Goal: Transaction & Acquisition: Book appointment/travel/reservation

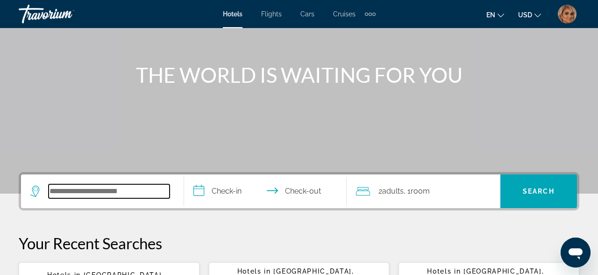
click at [70, 186] on input "Search widget" at bounding box center [109, 191] width 121 height 14
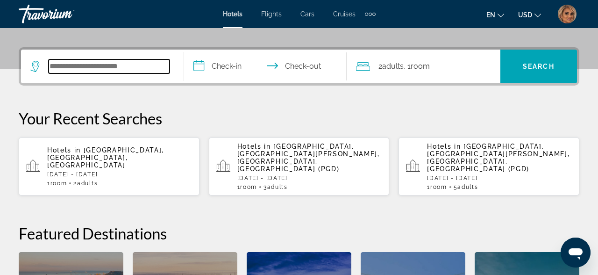
scroll to position [229, 0]
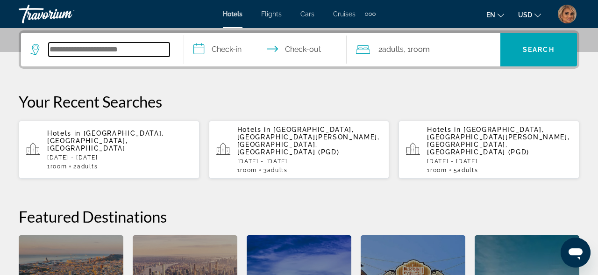
click at [93, 47] on input "Search widget" at bounding box center [109, 50] width 121 height 14
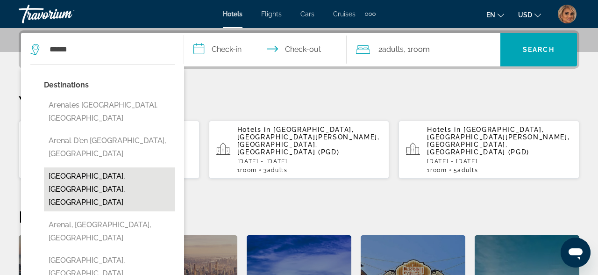
click at [77, 167] on button "Arenal Hot Springs, Arenal Volcano Region, Costa Rica" at bounding box center [109, 189] width 131 height 44
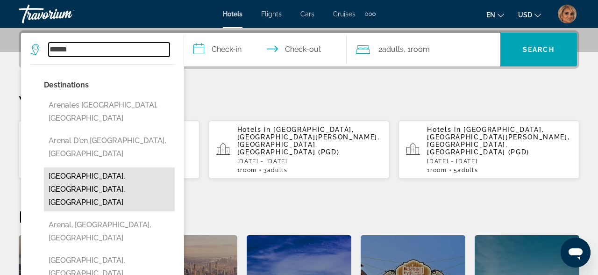
type input "**********"
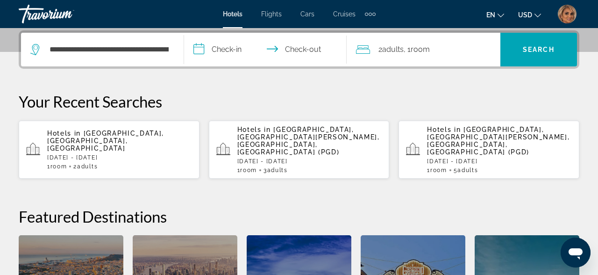
click at [233, 48] on input "**********" at bounding box center [267, 51] width 167 height 36
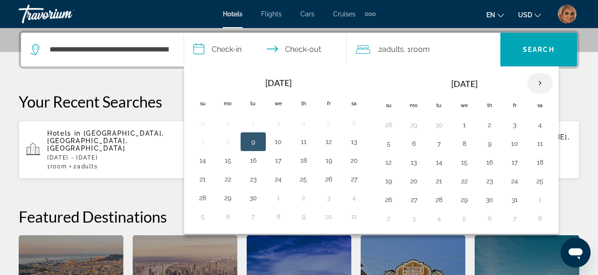
click at [545, 81] on th "Next month" at bounding box center [540, 83] width 25 height 21
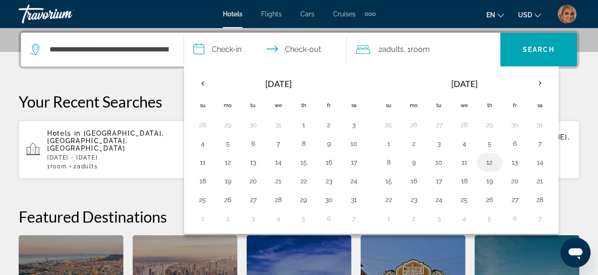
click at [487, 162] on button "12" at bounding box center [489, 162] width 15 height 13
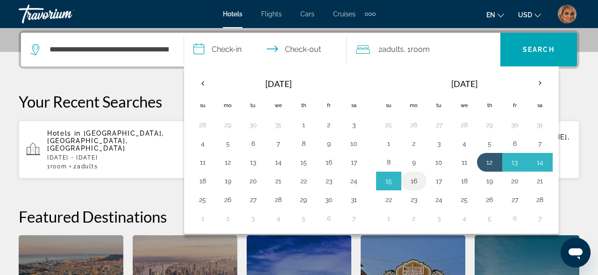
click at [418, 180] on button "16" at bounding box center [414, 180] width 15 height 13
type input "**********"
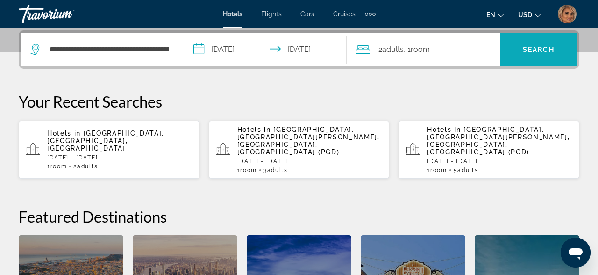
click at [542, 51] on span "Search" at bounding box center [539, 49] width 32 height 7
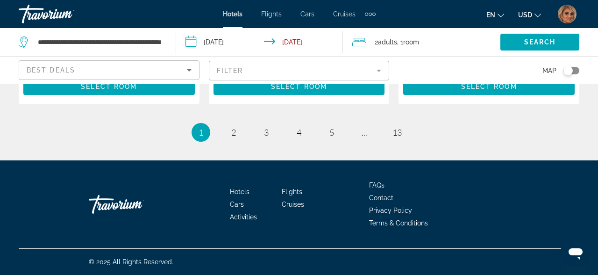
scroll to position [1477, 0]
click at [233, 136] on span "2" at bounding box center [233, 132] width 5 height 10
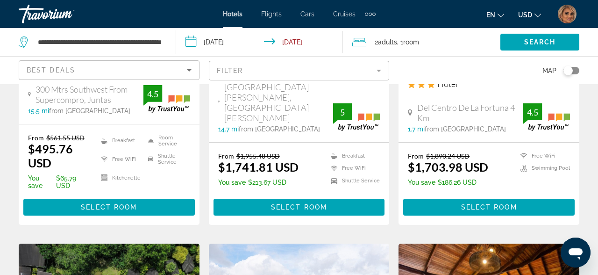
scroll to position [597, 0]
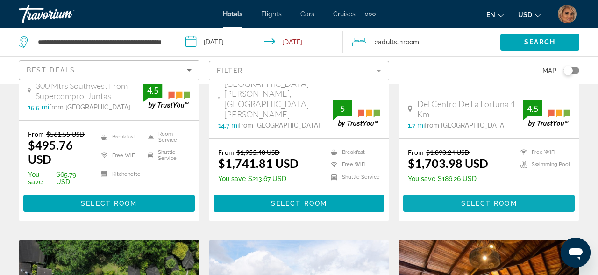
click at [444, 207] on span "Main content" at bounding box center [489, 203] width 172 height 22
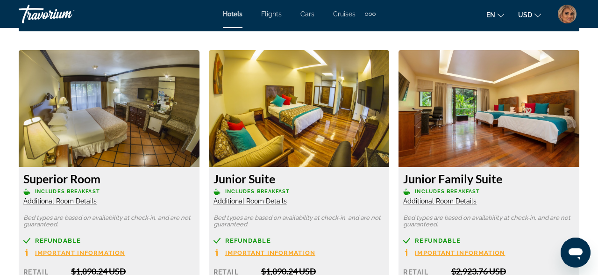
scroll to position [1417, 0]
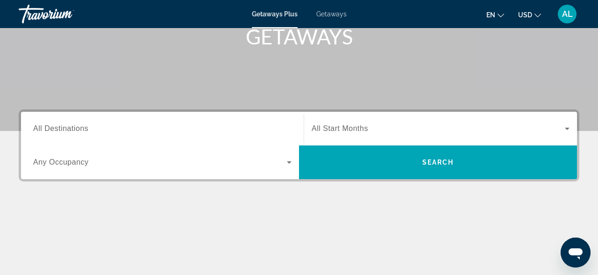
scroll to position [162, 0]
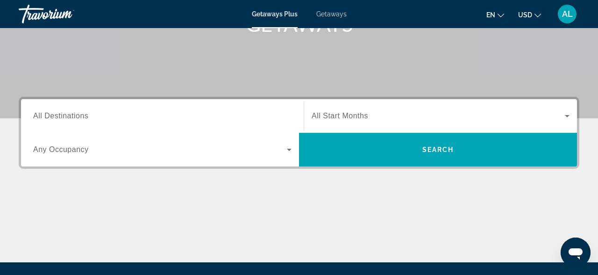
click at [162, 117] on input "Destination All Destinations" at bounding box center [162, 116] width 259 height 11
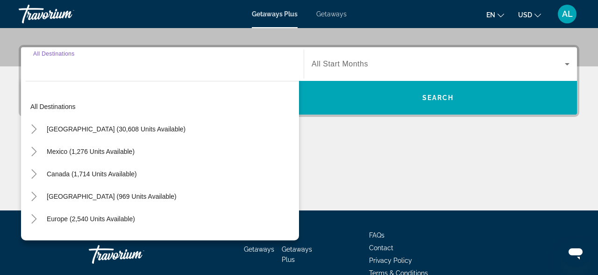
scroll to position [229, 0]
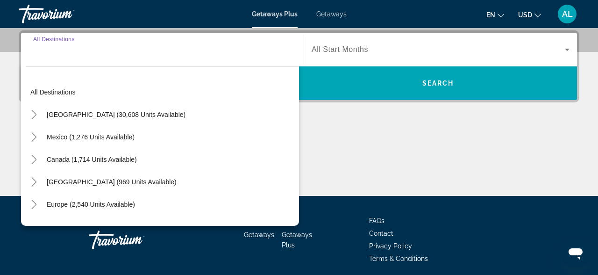
click at [133, 117] on span "[GEOGRAPHIC_DATA] (30,608 units available)" at bounding box center [116, 114] width 139 height 7
type input "**********"
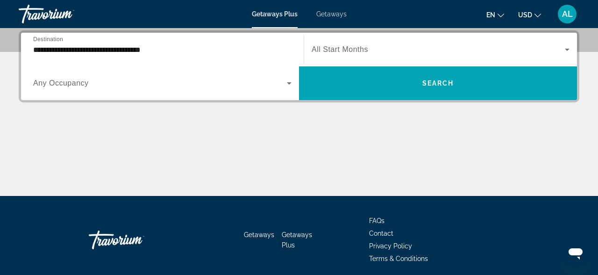
click at [419, 101] on div "**********" at bounding box center [299, 66] width 561 height 72
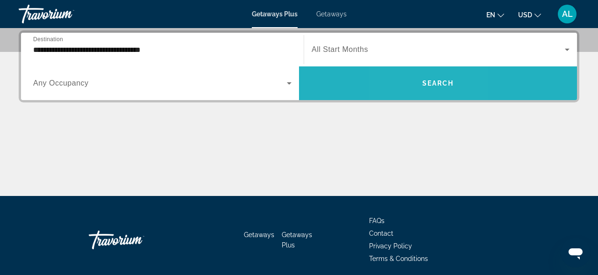
click at [415, 90] on span "Search widget" at bounding box center [438, 83] width 278 height 22
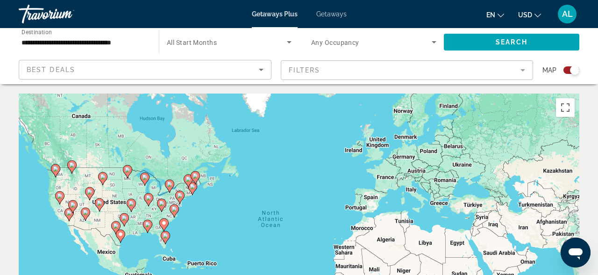
click at [165, 236] on image "Main content" at bounding box center [166, 236] width 6 height 6
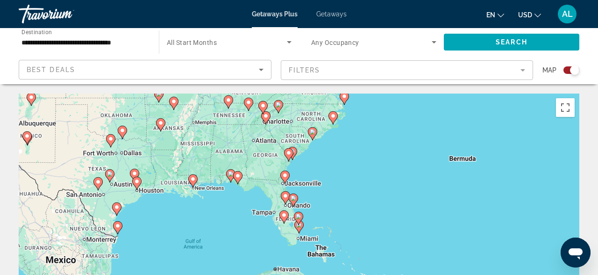
click at [285, 216] on image "Main content" at bounding box center [284, 215] width 6 height 6
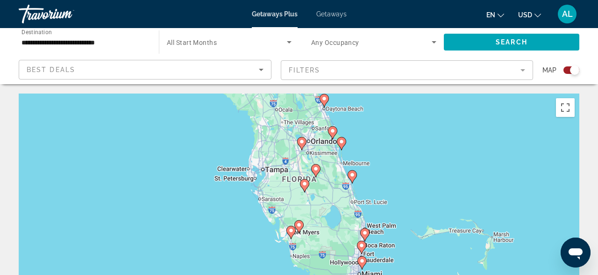
click at [575, 72] on div "Search widget" at bounding box center [574, 69] width 9 height 9
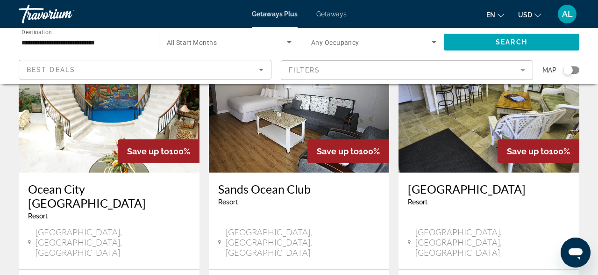
scroll to position [1142, 0]
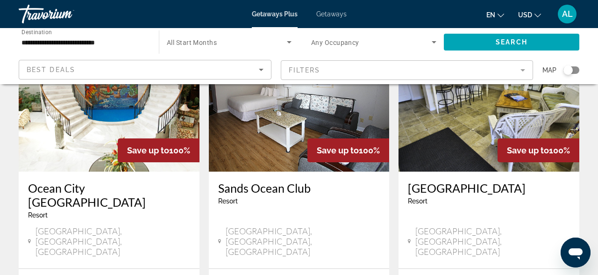
click at [572, 68] on div "Search widget" at bounding box center [568, 69] width 9 height 9
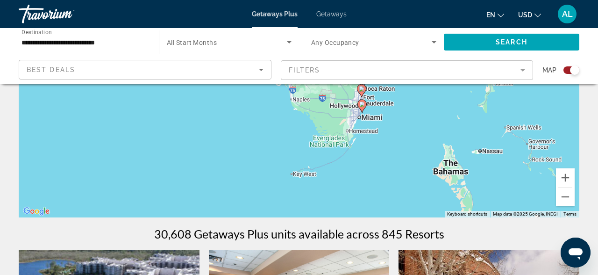
scroll to position [0, 0]
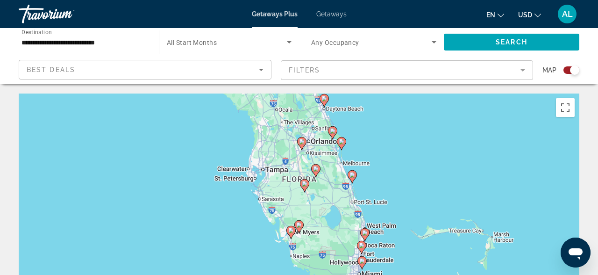
click at [306, 185] on image "Main content" at bounding box center [305, 184] width 6 height 6
type input "**********"
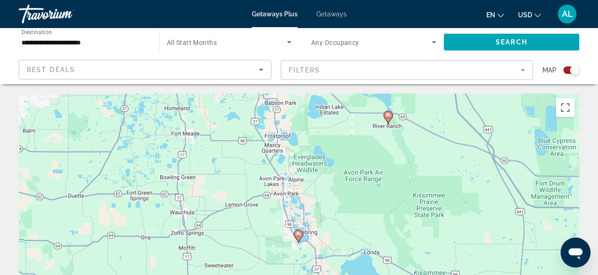
drag, startPoint x: 343, startPoint y: 167, endPoint x: 343, endPoint y: 178, distance: 10.3
click at [343, 178] on div "To navigate, press the arrow keys. To activate drag with keyboard, press Alt + …" at bounding box center [299, 234] width 561 height 281
click at [300, 233] on image "Main content" at bounding box center [299, 234] width 6 height 6
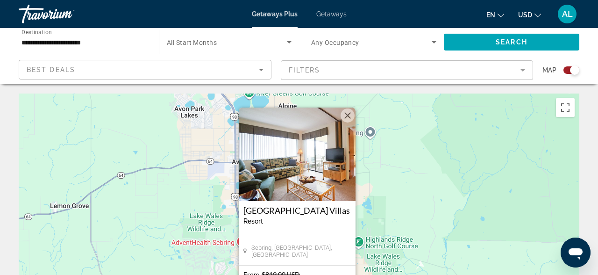
click at [349, 115] on button "Close" at bounding box center [348, 115] width 14 height 14
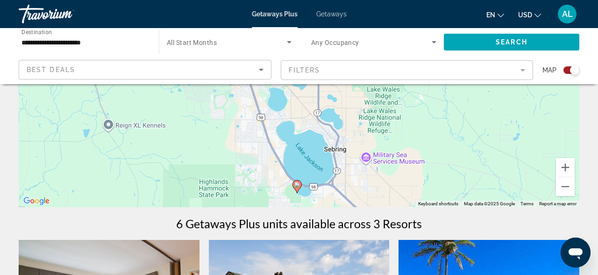
scroll to position [173, 0]
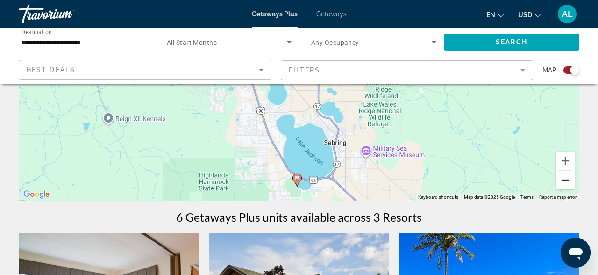
click at [564, 182] on button "Zoom out" at bounding box center [565, 180] width 19 height 19
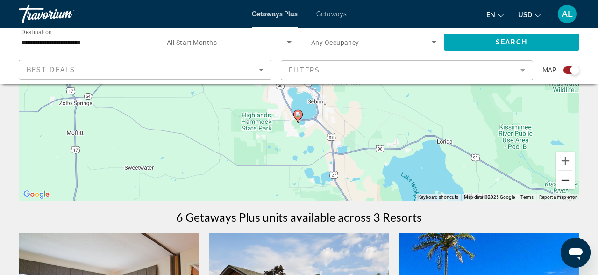
click at [564, 182] on button "Zoom out" at bounding box center [565, 180] width 19 height 19
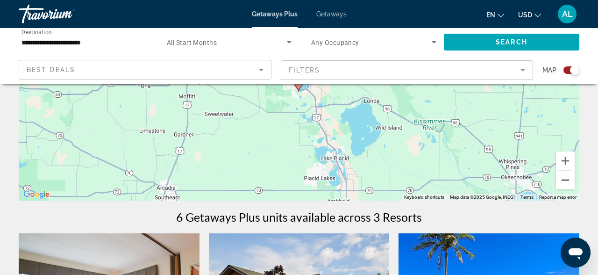
click at [563, 179] on button "Zoom out" at bounding box center [565, 180] width 19 height 19
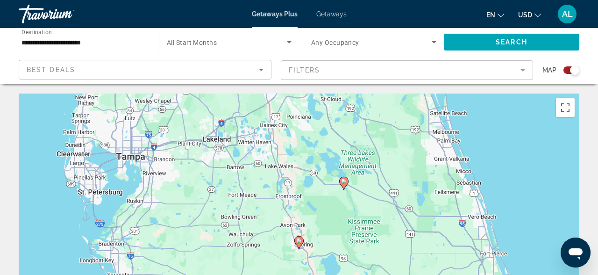
scroll to position [0, 0]
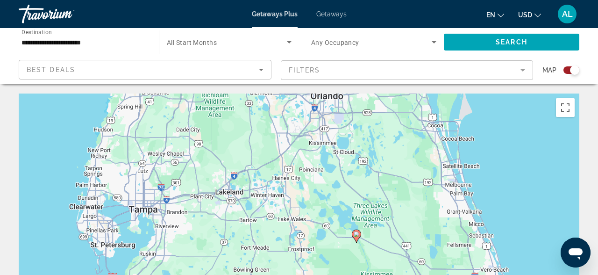
drag, startPoint x: 291, startPoint y: 129, endPoint x: 303, endPoint y: 185, distance: 57.4
click at [305, 186] on div "To navigate, press the arrow keys. To activate drag with keyboard, press Alt + …" at bounding box center [299, 234] width 561 height 281
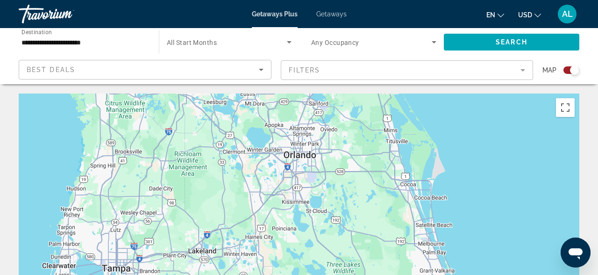
drag, startPoint x: 329, startPoint y: 143, endPoint x: 299, endPoint y: 199, distance: 63.4
click at [299, 199] on div "To navigate, press the arrow keys. To activate drag with keyboard, press Alt + …" at bounding box center [299, 234] width 561 height 281
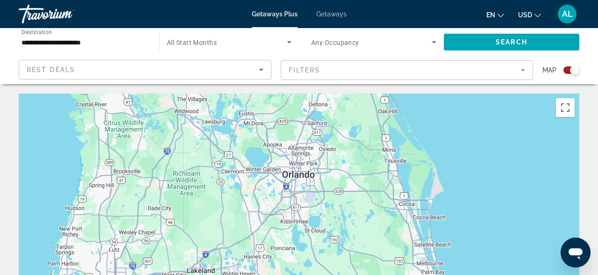
drag, startPoint x: 349, startPoint y: 150, endPoint x: 348, endPoint y: 172, distance: 22.0
click at [348, 172] on div "To navigate, press the arrow keys. To activate drag with keyboard, press Alt + …" at bounding box center [299, 234] width 561 height 281
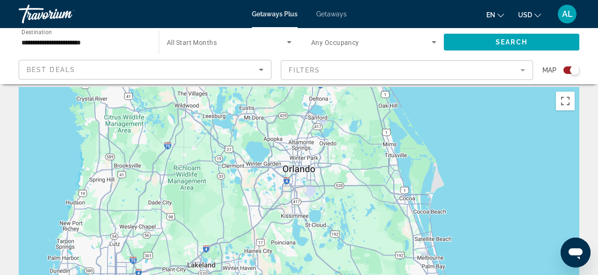
scroll to position [6, 0]
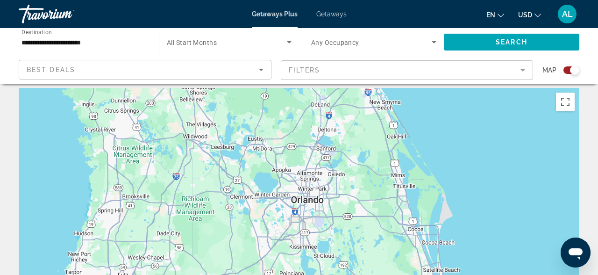
drag, startPoint x: 355, startPoint y: 148, endPoint x: 363, endPoint y: 180, distance: 32.3
click at [364, 180] on div "To navigate, press the arrow keys. To activate drag with keyboard, press Alt + …" at bounding box center [299, 228] width 561 height 281
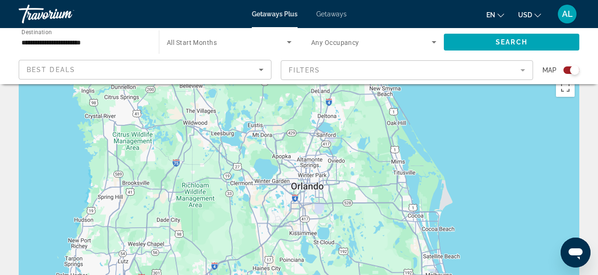
scroll to position [17, 0]
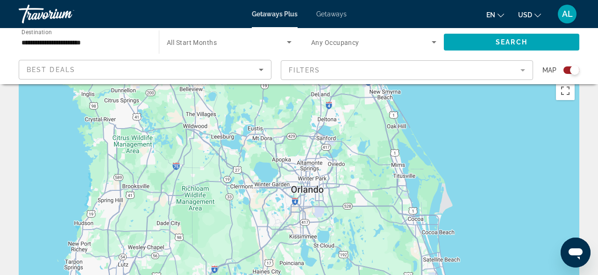
click at [572, 71] on div "Search widget" at bounding box center [574, 69] width 9 height 9
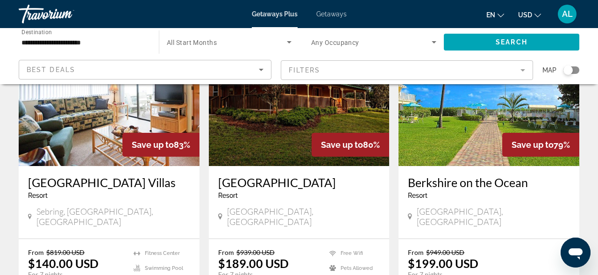
scroll to position [102, 0]
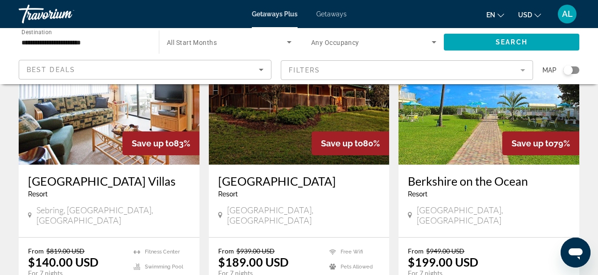
click at [281, 180] on h3 "[GEOGRAPHIC_DATA]" at bounding box center [299, 181] width 162 height 14
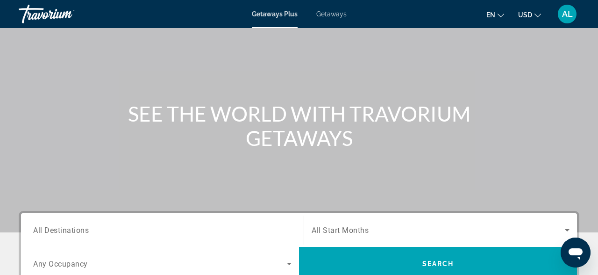
scroll to position [72, 0]
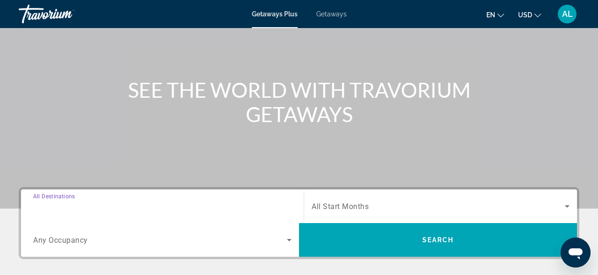
click at [235, 207] on input "Destination All Destinations" at bounding box center [162, 206] width 259 height 11
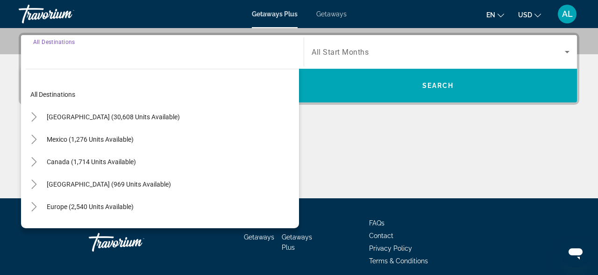
scroll to position [229, 0]
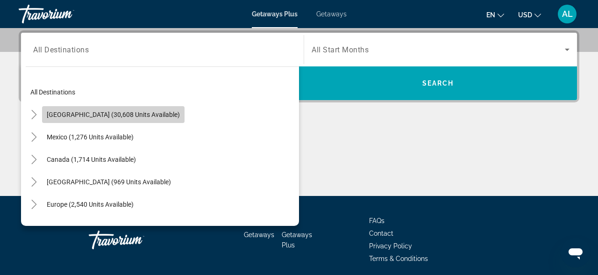
click at [153, 116] on span "[GEOGRAPHIC_DATA] (30,608 units available)" at bounding box center [113, 114] width 133 height 7
type input "**********"
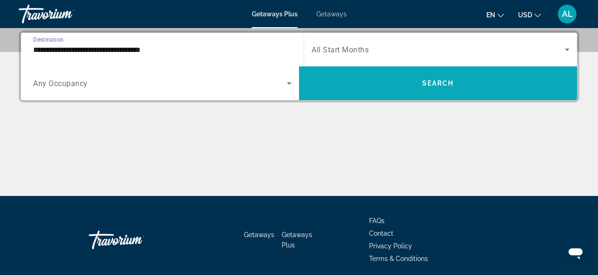
click at [419, 86] on span "Search widget" at bounding box center [438, 83] width 278 height 22
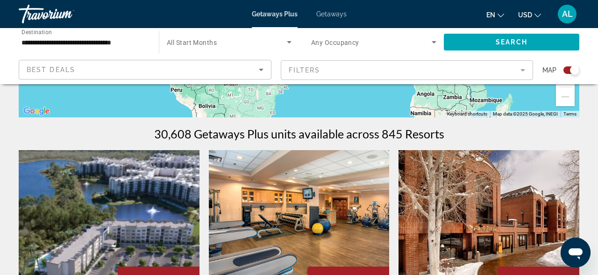
scroll to position [258, 0]
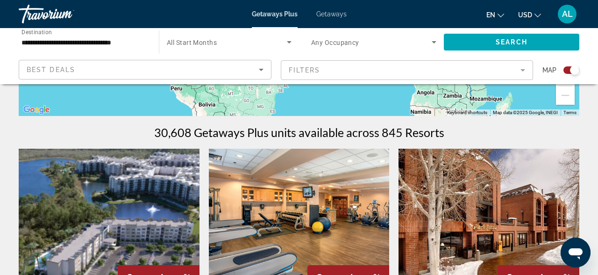
click at [458, 74] on mat-form-field "Filters" at bounding box center [407, 70] width 253 height 20
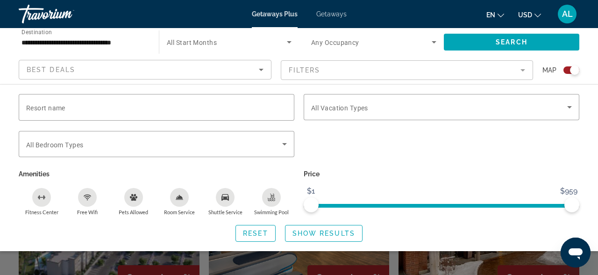
click at [519, 66] on mat-form-field "Filters" at bounding box center [407, 70] width 253 height 20
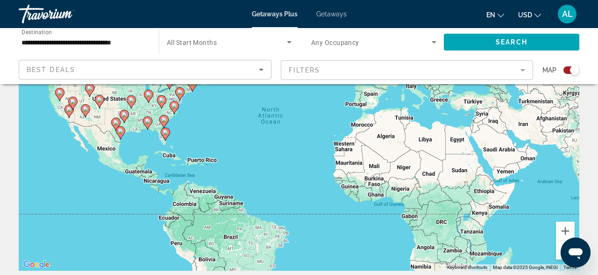
scroll to position [101, 0]
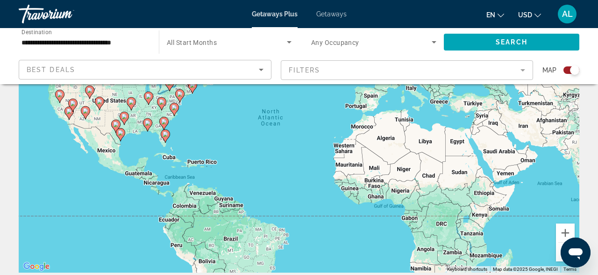
click at [168, 135] on icon "Main content" at bounding box center [165, 136] width 8 height 12
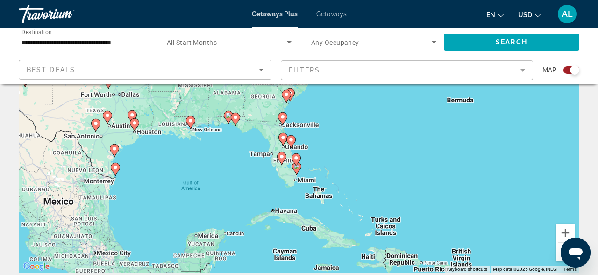
drag, startPoint x: 334, startPoint y: 117, endPoint x: 331, endPoint y: 162, distance: 44.5
click at [331, 162] on div "To navigate, press the arrow keys. To activate drag with keyboard, press Alt + …" at bounding box center [299, 132] width 561 height 281
click at [297, 158] on image "Main content" at bounding box center [296, 159] width 6 height 6
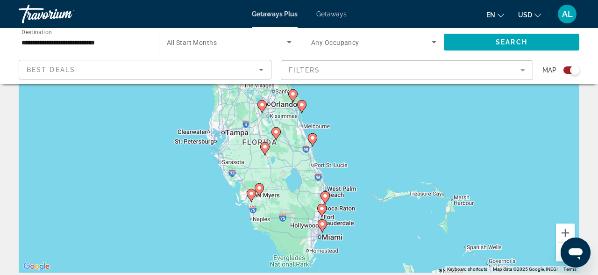
drag, startPoint x: 291, startPoint y: 152, endPoint x: 305, endPoint y: 168, distance: 21.2
click at [305, 168] on div "To navigate, press the arrow keys. To activate drag with keyboard, press Alt + …" at bounding box center [299, 132] width 561 height 281
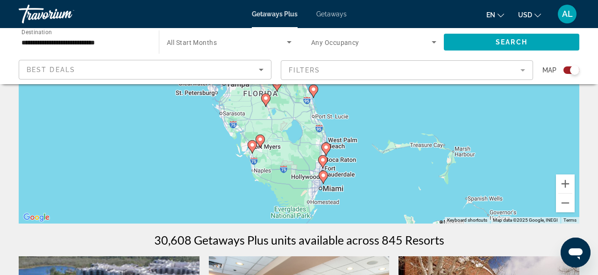
scroll to position [120, 0]
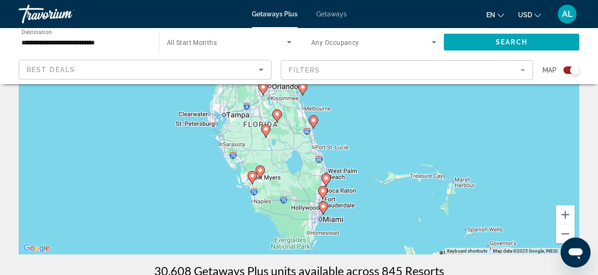
click at [328, 177] on image "Main content" at bounding box center [327, 178] width 6 height 6
type input "**********"
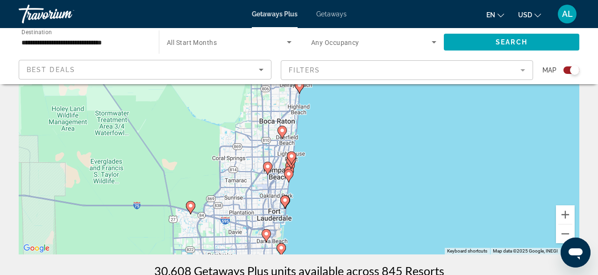
drag, startPoint x: 358, startPoint y: 196, endPoint x: 358, endPoint y: 174, distance: 21.5
click at [358, 174] on div "To navigate, press the arrow keys. To activate drag with keyboard, press Alt + …" at bounding box center [299, 114] width 561 height 281
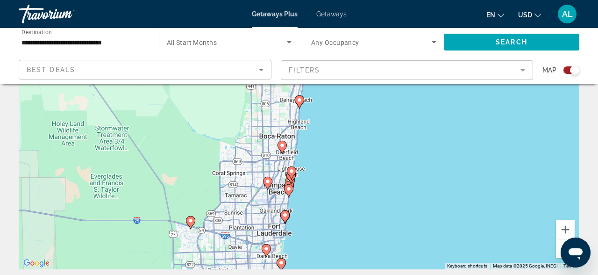
scroll to position [104, 0]
click at [293, 172] on image "Main content" at bounding box center [292, 172] width 6 height 6
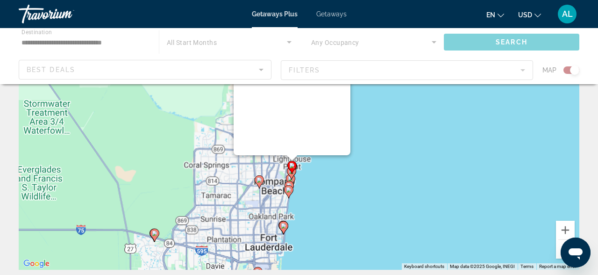
scroll to position [0, 0]
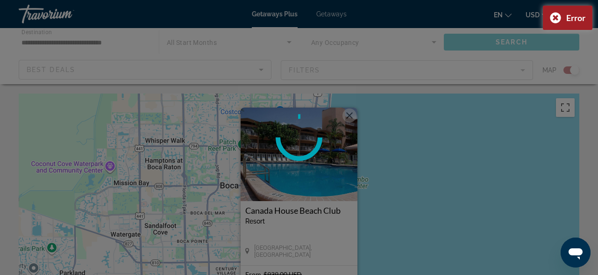
click at [350, 113] on div at bounding box center [299, 137] width 598 height 275
click at [352, 116] on div at bounding box center [299, 137] width 598 height 275
drag, startPoint x: 432, startPoint y: 177, endPoint x: 438, endPoint y: 112, distance: 65.7
click at [439, 112] on div at bounding box center [299, 137] width 598 height 275
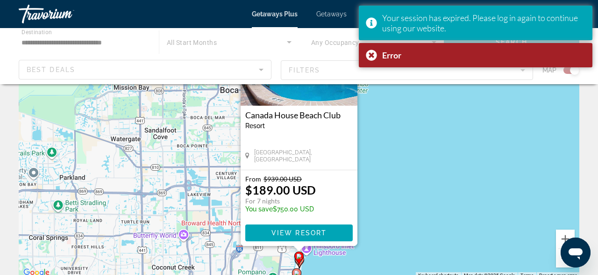
scroll to position [116, 0]
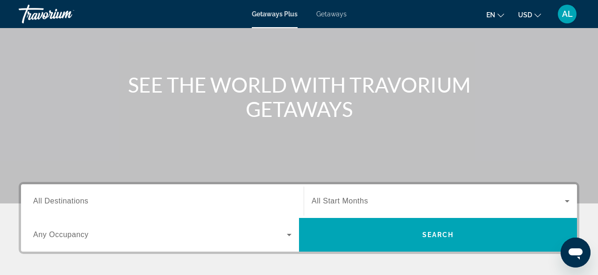
scroll to position [97, 0]
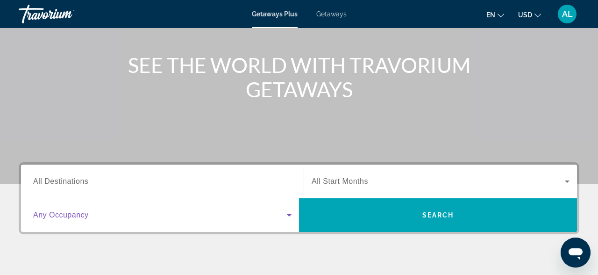
click at [284, 216] on icon "Search widget" at bounding box center [289, 214] width 11 height 11
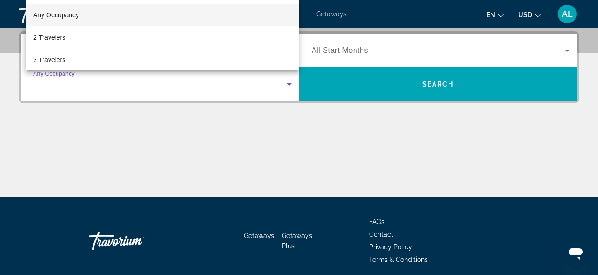
scroll to position [229, 0]
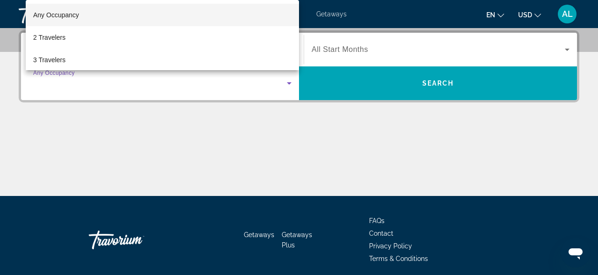
click at [228, 169] on div at bounding box center [299, 137] width 598 height 275
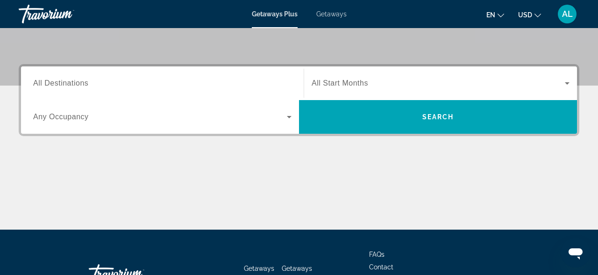
scroll to position [188, 0]
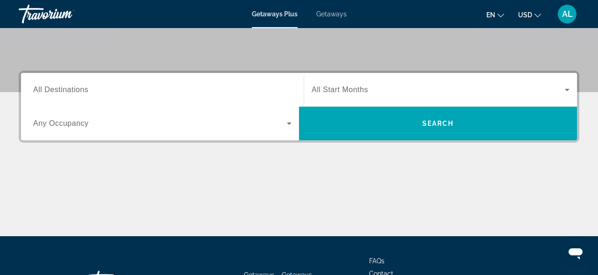
click at [82, 92] on span "All Destinations" at bounding box center [60, 90] width 55 height 8
click at [82, 92] on input "Destination All Destinations" at bounding box center [162, 90] width 259 height 11
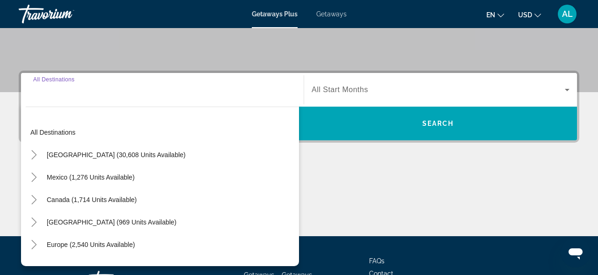
scroll to position [229, 0]
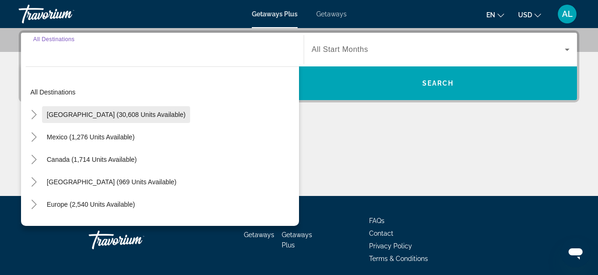
click at [106, 118] on span "Search widget" at bounding box center [116, 114] width 148 height 22
type input "**********"
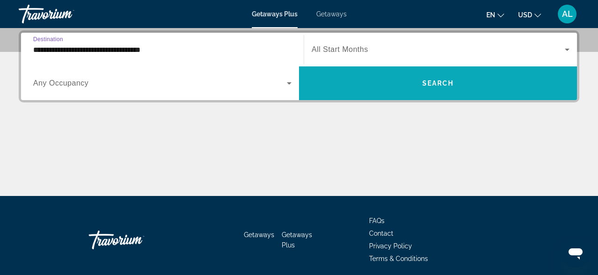
click at [432, 92] on span "Search widget" at bounding box center [438, 83] width 278 height 22
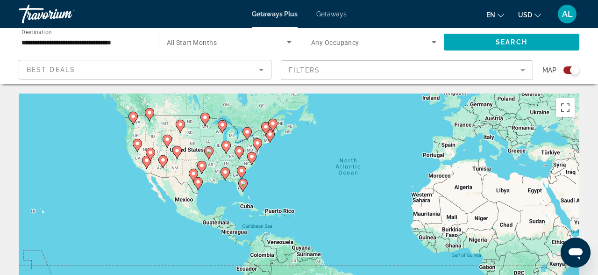
drag, startPoint x: 273, startPoint y: 200, endPoint x: 350, endPoint y: 147, distance: 93.1
click at [351, 147] on div "To activate drag with keyboard, press Alt + Enter. Once in keyboard drag state,…" at bounding box center [299, 234] width 561 height 281
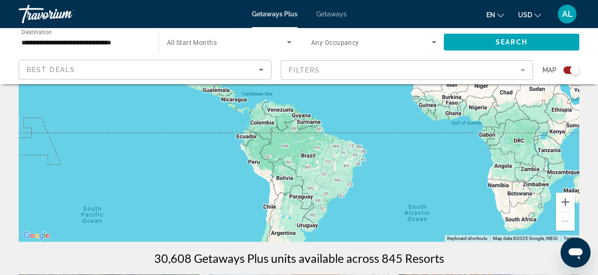
scroll to position [125, 0]
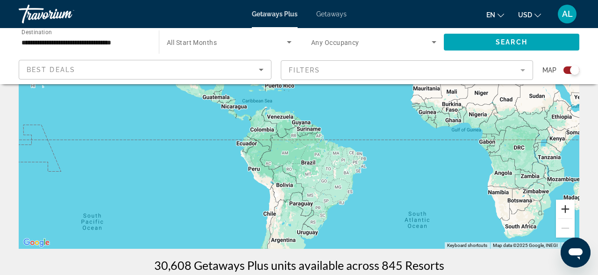
click at [561, 209] on button "Zoom in" at bounding box center [565, 209] width 19 height 19
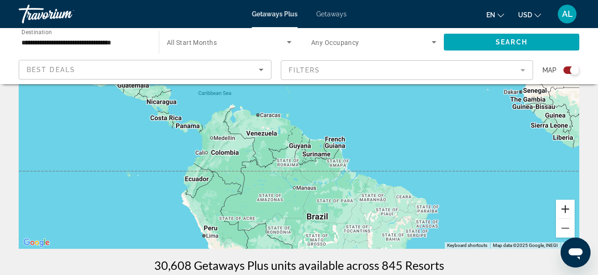
click at [561, 209] on button "Zoom in" at bounding box center [565, 209] width 19 height 19
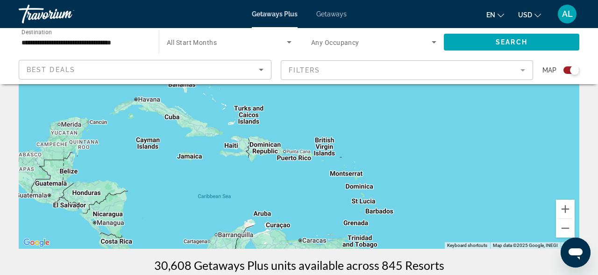
click at [408, 264] on h1 "30,608 Getaways Plus units available across 845 Resorts" at bounding box center [299, 265] width 290 height 14
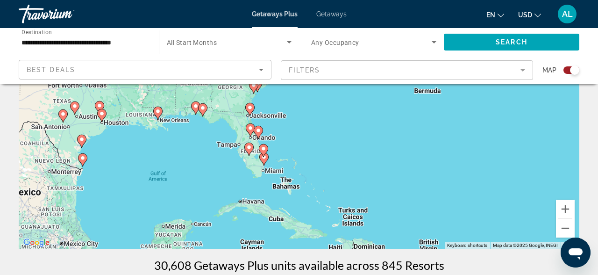
drag, startPoint x: 252, startPoint y: 113, endPoint x: 357, endPoint y: 216, distance: 147.1
click at [357, 216] on div "To activate drag with keyboard, press Alt + Enter. Once in keyboard drag state,…" at bounding box center [299, 108] width 561 height 281
click at [264, 148] on image "Main content" at bounding box center [264, 149] width 6 height 6
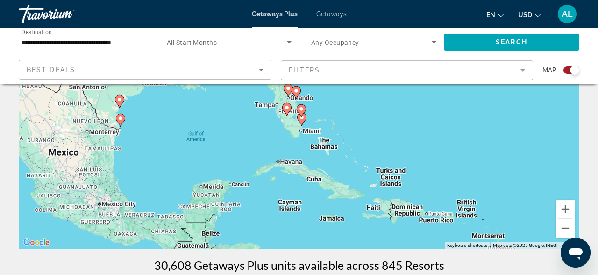
click at [303, 108] on image "Main content" at bounding box center [302, 109] width 6 height 6
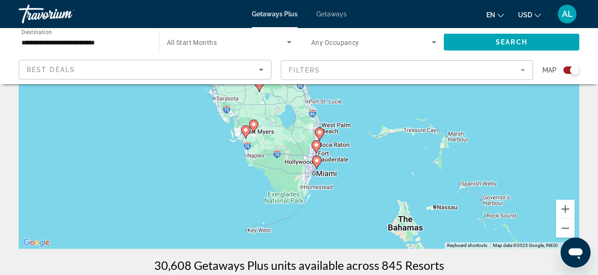
drag, startPoint x: 351, startPoint y: 185, endPoint x: 359, endPoint y: 156, distance: 30.2
click at [359, 156] on div "To activate drag with keyboard, press Alt + Enter. Once in keyboard drag state,…" at bounding box center [299, 108] width 561 height 281
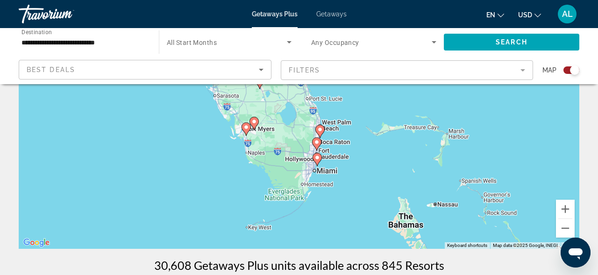
click at [320, 131] on image "Main content" at bounding box center [320, 130] width 6 height 6
type input "**********"
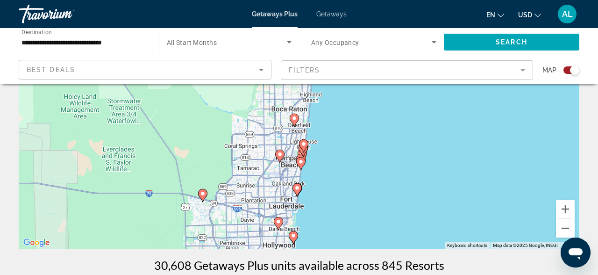
drag, startPoint x: 350, startPoint y: 187, endPoint x: 362, endPoint y: 159, distance: 30.3
click at [362, 159] on div "To navigate, press the arrow keys. To activate drag with keyboard, press Alt + …" at bounding box center [299, 108] width 561 height 281
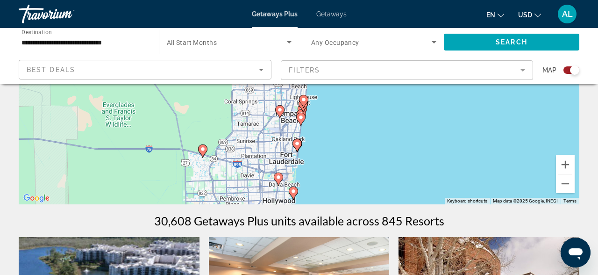
scroll to position [141, 0]
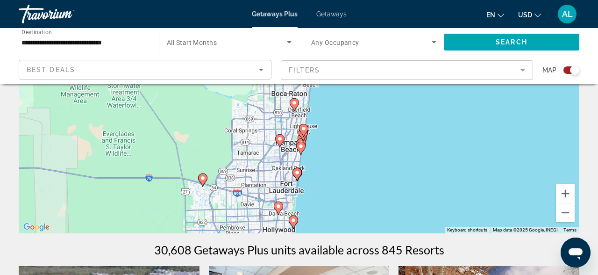
click at [302, 138] on gmp-advanced-marker "Main content" at bounding box center [303, 135] width 9 height 14
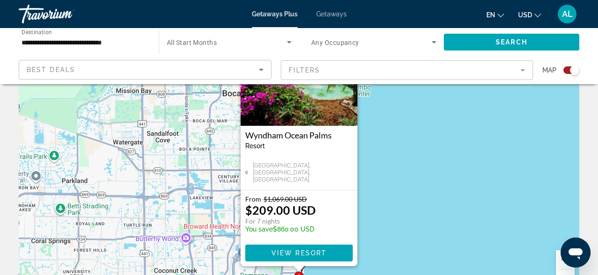
scroll to position [79, 0]
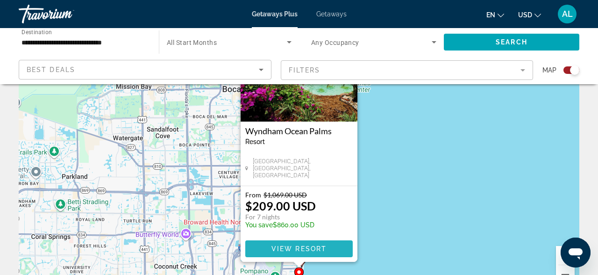
click at [302, 247] on span "View Resort" at bounding box center [299, 248] width 55 height 7
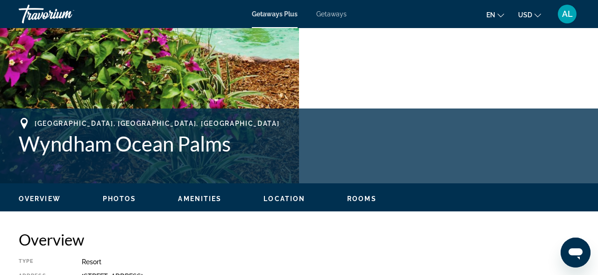
scroll to position [296, 0]
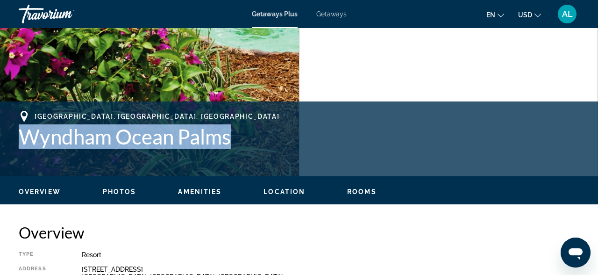
drag, startPoint x: 20, startPoint y: 135, endPoint x: 231, endPoint y: 138, distance: 211.3
click at [231, 138] on h1 "Wyndham Ocean Palms" at bounding box center [299, 136] width 561 height 24
click at [194, 137] on h1 "Wyndham Ocean Palms" at bounding box center [299, 136] width 561 height 24
drag, startPoint x: 20, startPoint y: 135, endPoint x: 230, endPoint y: 134, distance: 209.9
click at [230, 134] on h1 "Wyndham Ocean Palms" at bounding box center [299, 136] width 561 height 24
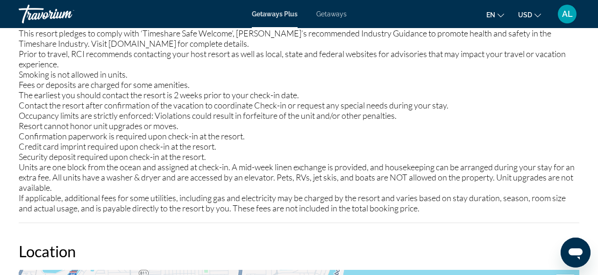
scroll to position [1240, 0]
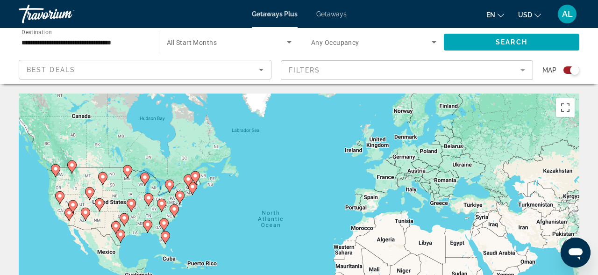
click at [167, 235] on image "Main content" at bounding box center [166, 236] width 6 height 6
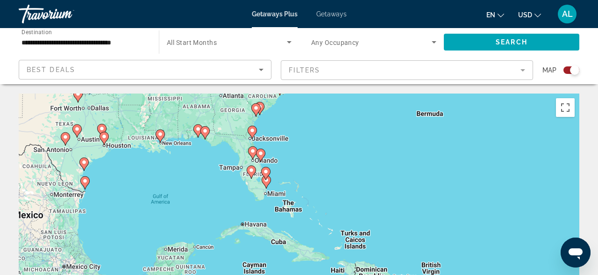
drag, startPoint x: 284, startPoint y: 218, endPoint x: 245, endPoint y: 162, distance: 68.2
click at [247, 165] on g "Main content" at bounding box center [251, 171] width 9 height 13
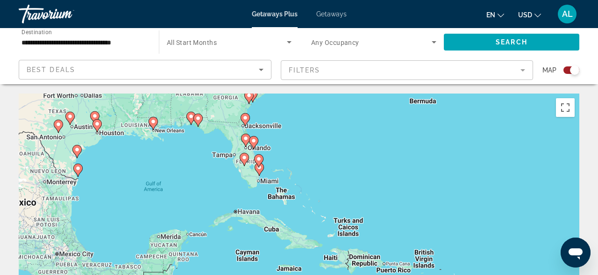
click at [261, 165] on gmp-advanced-marker "Main content" at bounding box center [258, 161] width 9 height 14
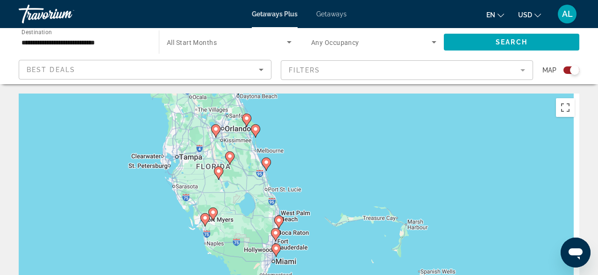
drag, startPoint x: 264, startPoint y: 194, endPoint x: 228, endPoint y: 125, distance: 77.6
click at [229, 125] on div "To navigate, press the arrow keys. To activate drag with keyboard, press Alt + …" at bounding box center [299, 234] width 561 height 281
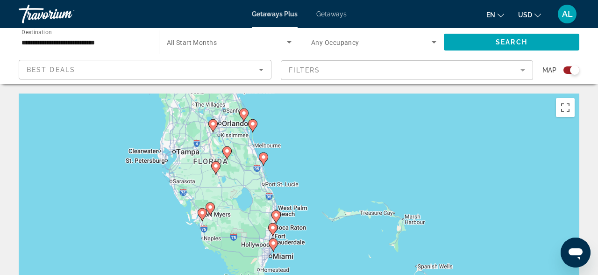
click at [276, 219] on icon "Main content" at bounding box center [276, 217] width 8 height 12
type input "**********"
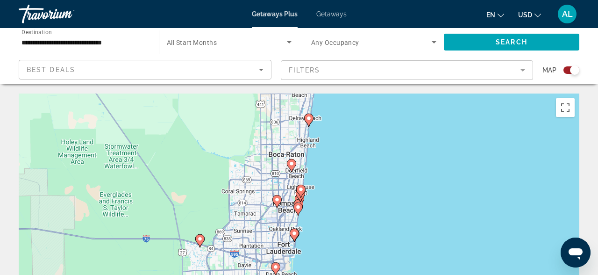
drag, startPoint x: 254, startPoint y: 216, endPoint x: 262, endPoint y: 105, distance: 111.1
click at [262, 105] on div "To navigate, press the arrow keys. To activate drag with keyboard, press Alt + …" at bounding box center [299, 234] width 561 height 281
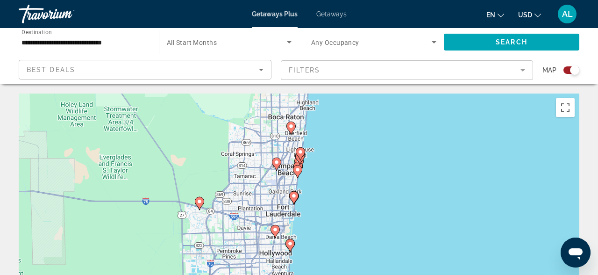
drag, startPoint x: 275, startPoint y: 221, endPoint x: 280, endPoint y: 168, distance: 53.5
click at [280, 168] on div "To navigate, press the arrow keys. To activate drag with keyboard, press Alt + …" at bounding box center [299, 234] width 561 height 281
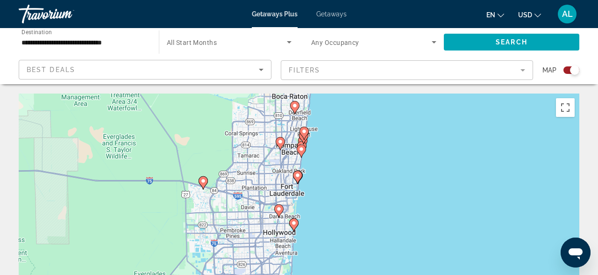
click at [297, 179] on icon "Main content" at bounding box center [298, 177] width 8 height 12
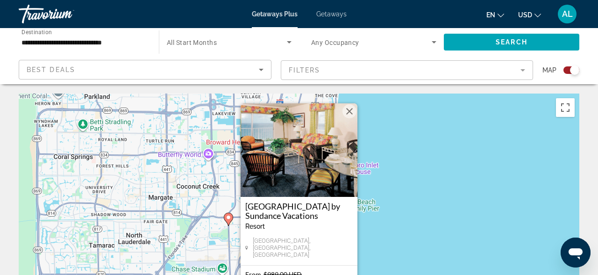
click at [351, 112] on button "Close" at bounding box center [350, 111] width 14 height 14
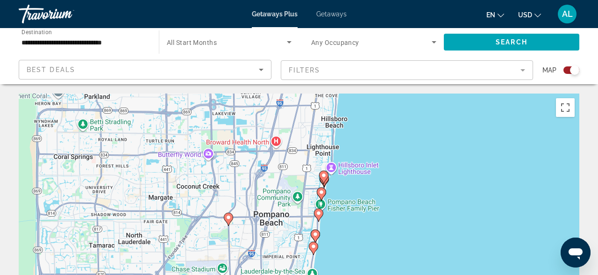
click at [425, 71] on mat-form-field "Filters" at bounding box center [407, 70] width 253 height 20
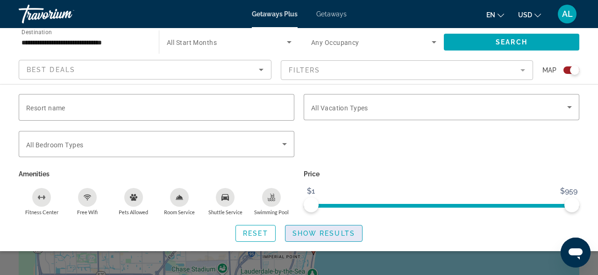
click at [311, 233] on span "Show Results" at bounding box center [324, 233] width 63 height 7
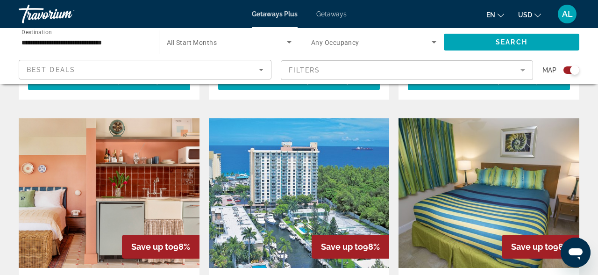
scroll to position [1377, 0]
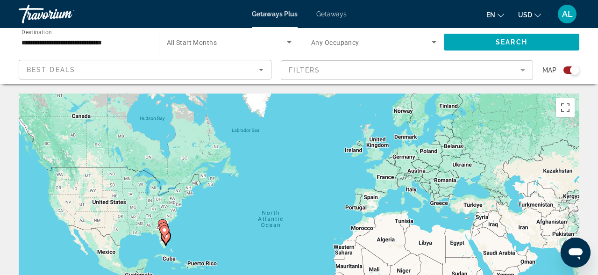
click at [166, 234] on icon "Main content" at bounding box center [164, 232] width 8 height 12
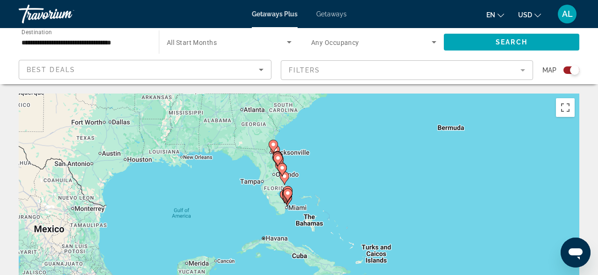
drag, startPoint x: 301, startPoint y: 231, endPoint x: 282, endPoint y: 167, distance: 66.7
click at [282, 167] on gmp-advanced-marker "Main content" at bounding box center [282, 170] width 9 height 14
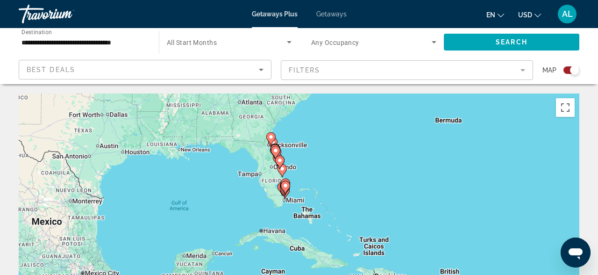
click at [286, 187] on image "Main content" at bounding box center [286, 186] width 6 height 6
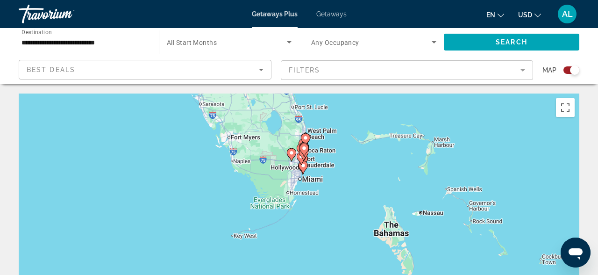
drag, startPoint x: 297, startPoint y: 221, endPoint x: 302, endPoint y: 143, distance: 78.7
click at [302, 143] on gmp-advanced-marker "Main content" at bounding box center [304, 150] width 9 height 14
click at [306, 150] on image "Main content" at bounding box center [305, 147] width 6 height 6
type input "**********"
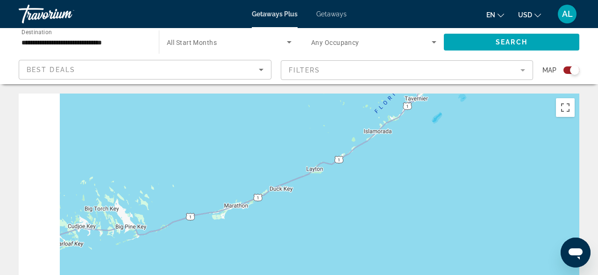
drag, startPoint x: 170, startPoint y: 177, endPoint x: 398, endPoint y: 207, distance: 230.0
click at [398, 206] on div "To navigate, press the arrow keys. To activate drag with keyboard, press Alt + …" at bounding box center [299, 234] width 561 height 281
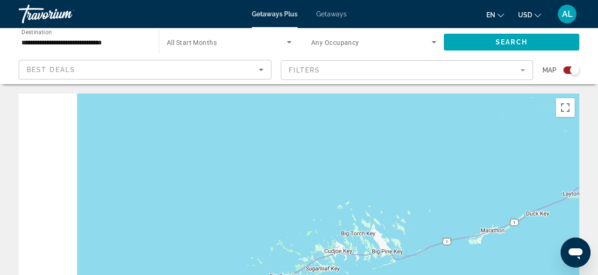
drag, startPoint x: 230, startPoint y: 174, endPoint x: 466, endPoint y: 190, distance: 236.1
click at [465, 189] on div "To navigate, press the arrow keys. To activate drag with keyboard, press Alt + …" at bounding box center [299, 234] width 561 height 281
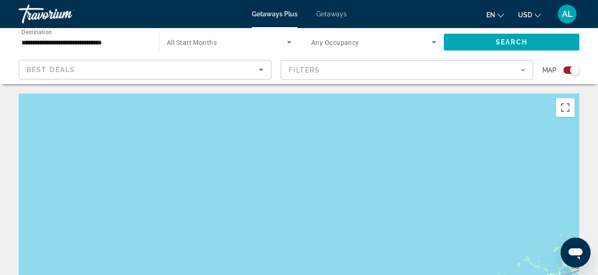
drag, startPoint x: 291, startPoint y: 196, endPoint x: 466, endPoint y: 192, distance: 175.4
click at [466, 192] on div "To navigate, press the arrow keys. To activate drag with keyboard, press Alt + …" at bounding box center [299, 234] width 561 height 281
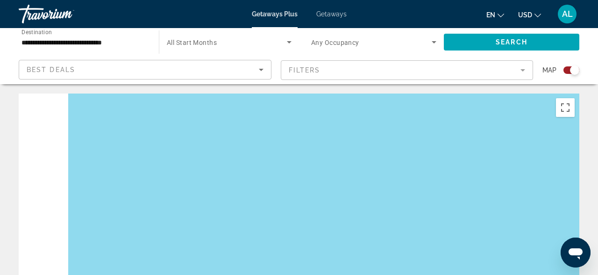
drag, startPoint x: 281, startPoint y: 213, endPoint x: 455, endPoint y: 238, distance: 175.7
click at [453, 236] on div "To navigate, press the arrow keys. To activate drag with keyboard, press Alt + …" at bounding box center [299, 234] width 561 height 281
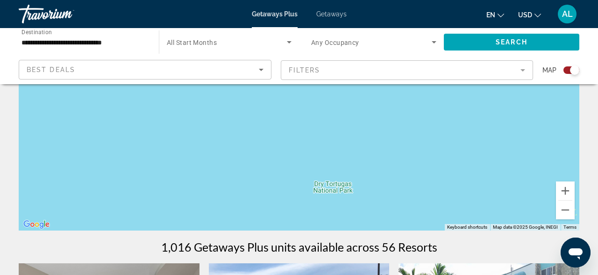
scroll to position [148, 0]
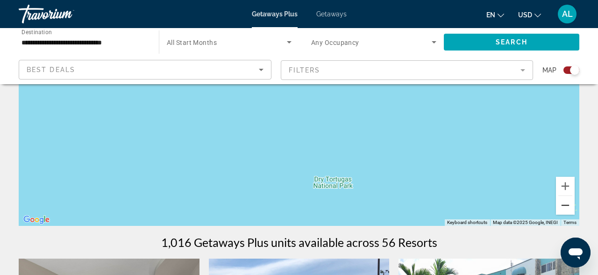
click at [569, 209] on button "Zoom out" at bounding box center [565, 205] width 19 height 19
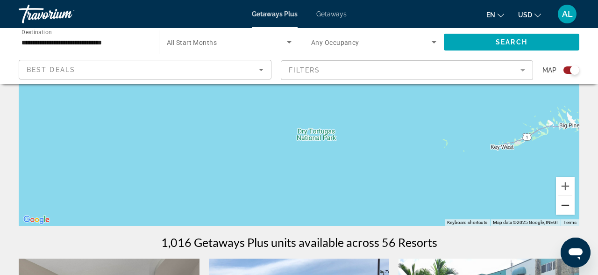
click at [569, 209] on button "Zoom out" at bounding box center [565, 205] width 19 height 19
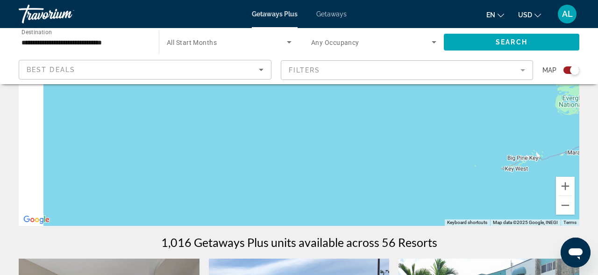
drag, startPoint x: 308, startPoint y: 147, endPoint x: 421, endPoint y: 210, distance: 129.6
click at [420, 208] on div "To navigate, press the arrow keys. To activate drag with keyboard, press Alt + …" at bounding box center [299, 85] width 561 height 281
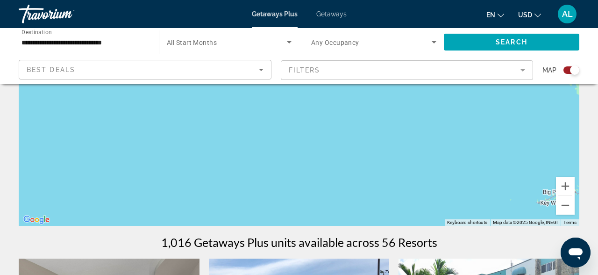
drag, startPoint x: 392, startPoint y: 153, endPoint x: 449, endPoint y: 227, distance: 93.3
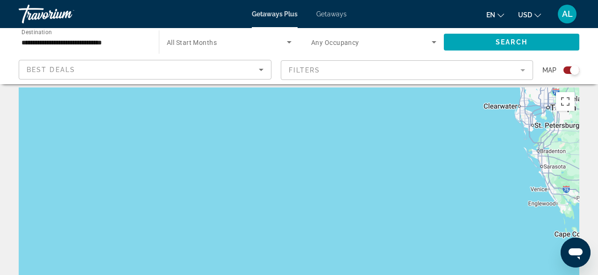
scroll to position [0, 0]
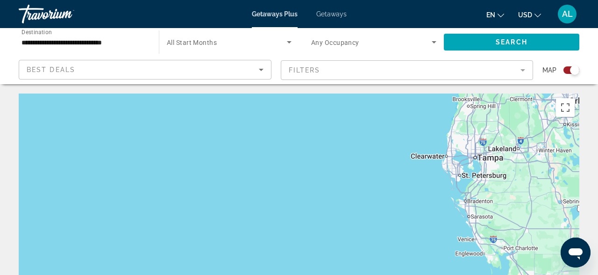
drag, startPoint x: 543, startPoint y: 138, endPoint x: 465, endPoint y: 183, distance: 90.5
click at [466, 183] on div "To navigate, press the arrow keys. To activate drag with keyboard, press Alt + …" at bounding box center [299, 234] width 561 height 281
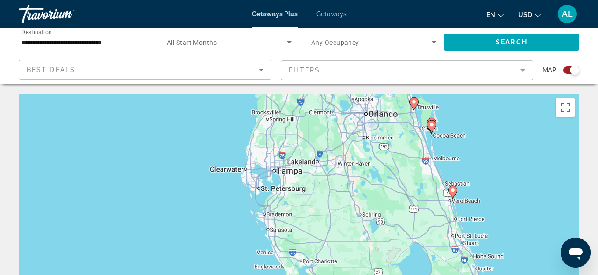
drag, startPoint x: 534, startPoint y: 172, endPoint x: 338, endPoint y: 181, distance: 197.0
click at [338, 182] on div "To navigate, press the arrow keys. To activate drag with keyboard, press Alt + …" at bounding box center [299, 234] width 561 height 281
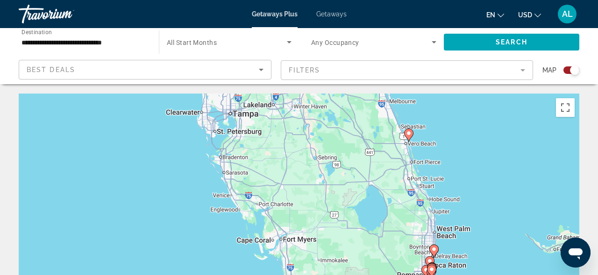
drag, startPoint x: 392, startPoint y: 209, endPoint x: 340, endPoint y: 138, distance: 88.3
click at [340, 138] on div "To navigate, press the arrow keys. To activate drag with keyboard, press Alt + …" at bounding box center [299, 234] width 561 height 281
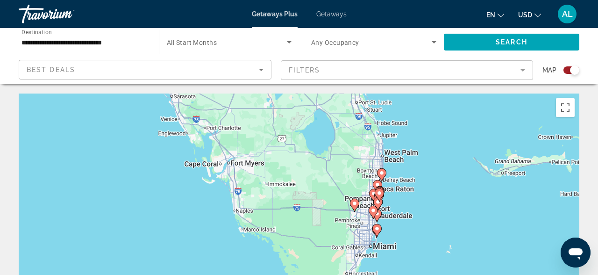
drag, startPoint x: 378, startPoint y: 205, endPoint x: 339, endPoint y: 145, distance: 71.3
click at [340, 145] on div "To navigate, press the arrow keys. To activate drag with keyboard, press Alt + …" at bounding box center [299, 234] width 561 height 281
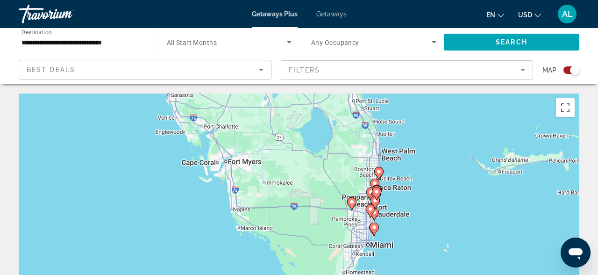
click at [379, 200] on gmp-advanced-marker "Main content" at bounding box center [376, 194] width 9 height 14
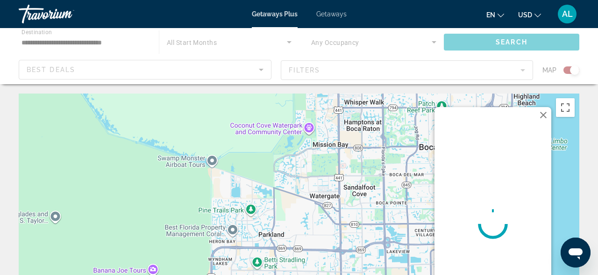
click at [545, 115] on button "Close" at bounding box center [544, 115] width 14 height 14
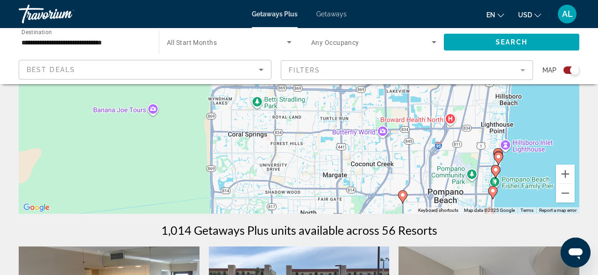
scroll to position [158, 0]
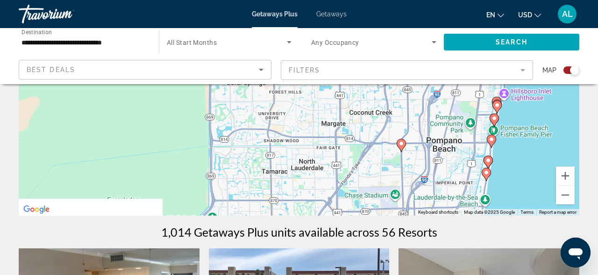
drag, startPoint x: 442, startPoint y: 152, endPoint x: 440, endPoint y: 97, distance: 55.2
click at [440, 97] on div "To activate drag with keyboard, press Alt + Enter. Once in keyboard drag state,…" at bounding box center [299, 75] width 561 height 281
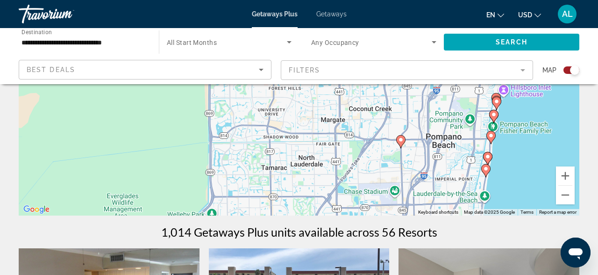
drag, startPoint x: 443, startPoint y: 128, endPoint x: 443, endPoint y: 118, distance: 9.8
click at [443, 118] on div "To activate drag with keyboard, press Alt + Enter. Once in keyboard drag state,…" at bounding box center [299, 75] width 561 height 281
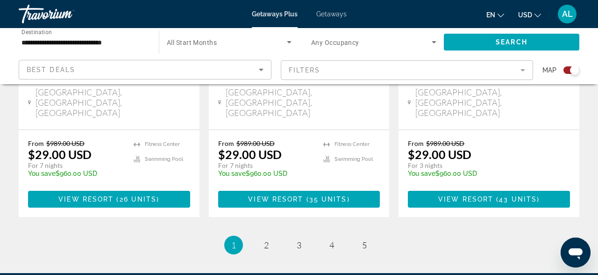
scroll to position [1640, 0]
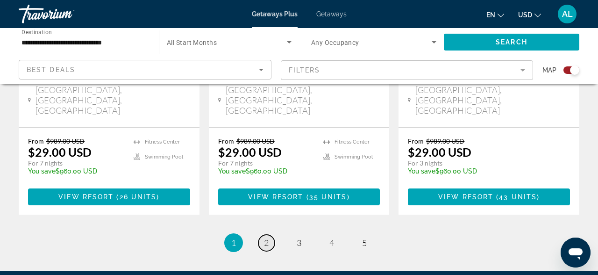
click at [265, 237] on span "2" at bounding box center [266, 242] width 5 height 10
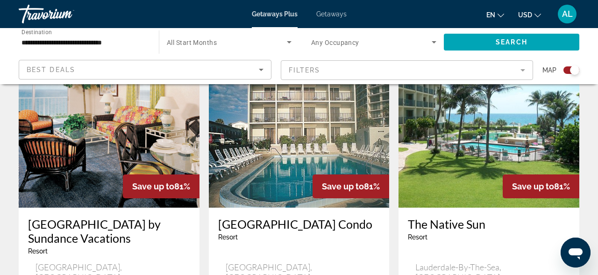
scroll to position [1421, 0]
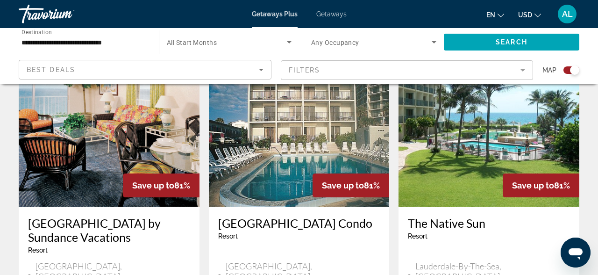
click at [457, 216] on h3 "The Native Sun" at bounding box center [489, 223] width 162 height 14
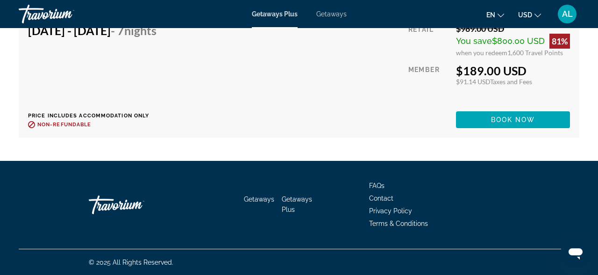
scroll to position [1943, 0]
